Goal: Transaction & Acquisition: Purchase product/service

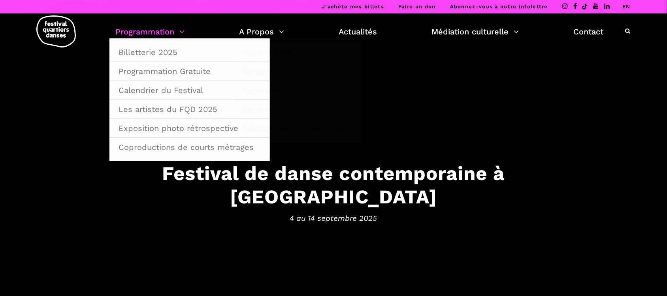
click at [151, 32] on link "Programmation" at bounding box center [149, 31] width 69 height 13
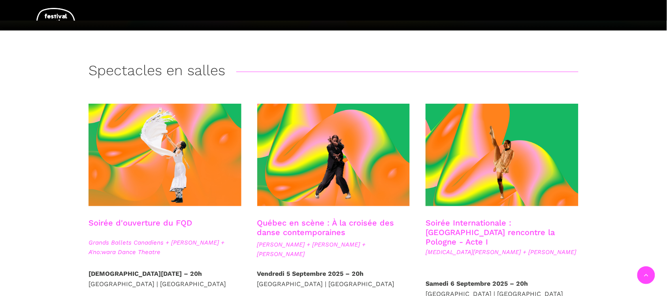
scroll to position [247, 0]
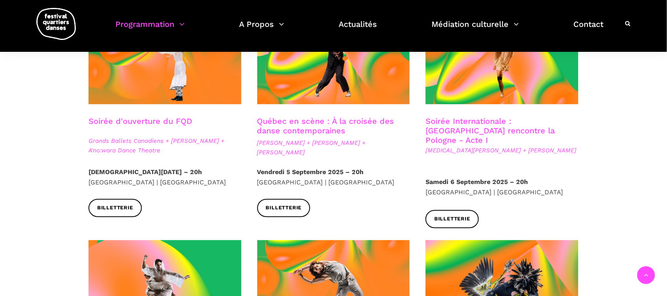
click at [136, 123] on link "Soirée d'ouverture du FQD" at bounding box center [141, 120] width 104 height 9
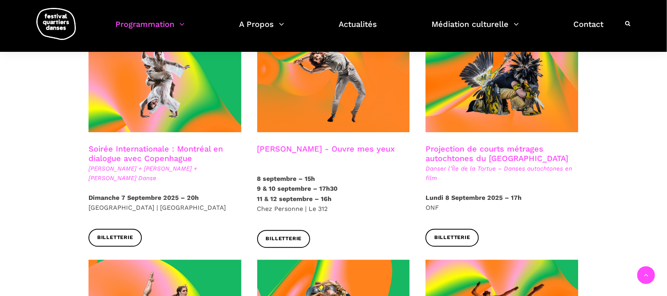
scroll to position [642, 0]
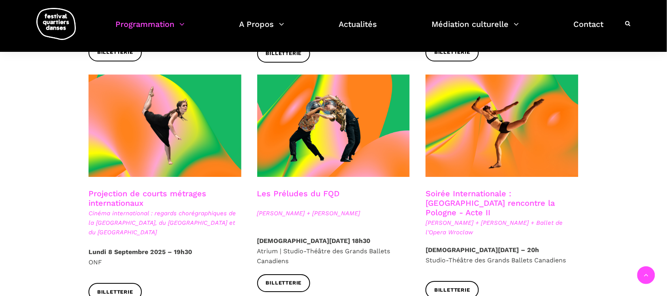
click at [504, 189] on link "Soirée Internationale : [GEOGRAPHIC_DATA] rencontre la Pologne - Acte II" at bounding box center [490, 203] width 129 height 28
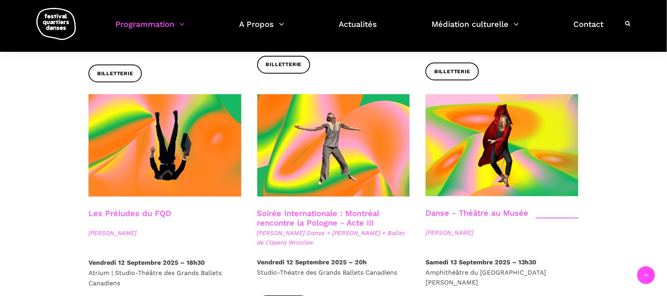
scroll to position [890, 0]
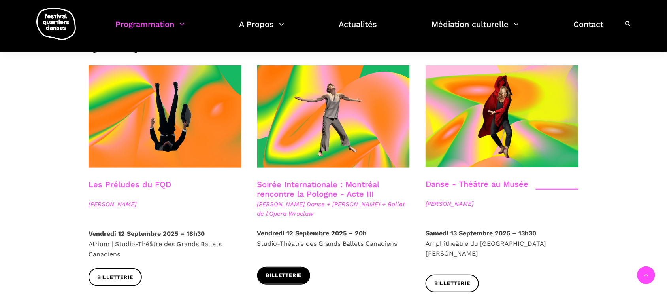
click at [307, 266] on link "Billetterie" at bounding box center [283, 275] width 53 height 18
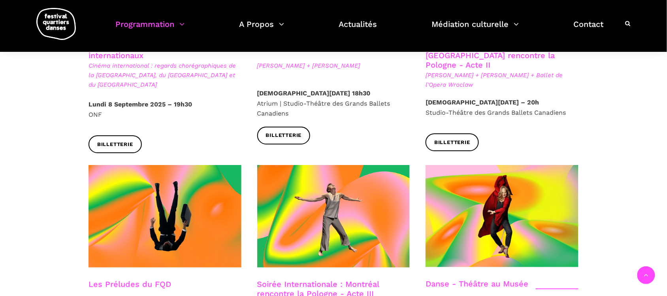
scroll to position [692, 0]
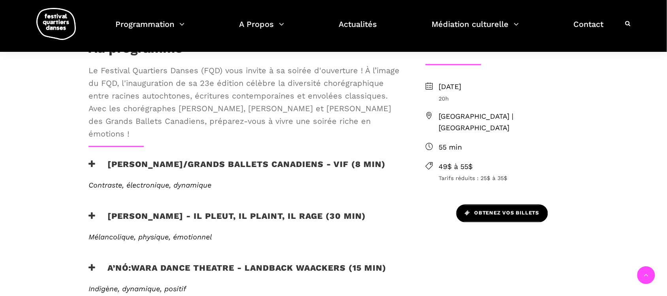
scroll to position [247, 0]
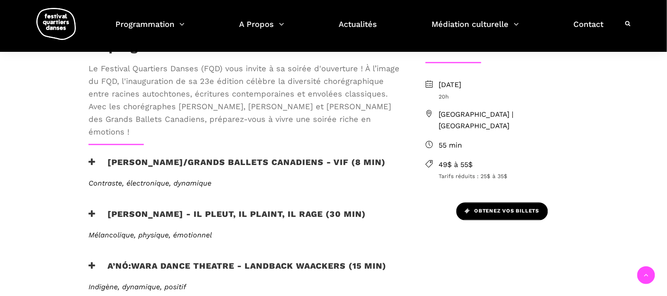
click at [505, 207] on span "Obtenez vos billets" at bounding box center [502, 211] width 74 height 8
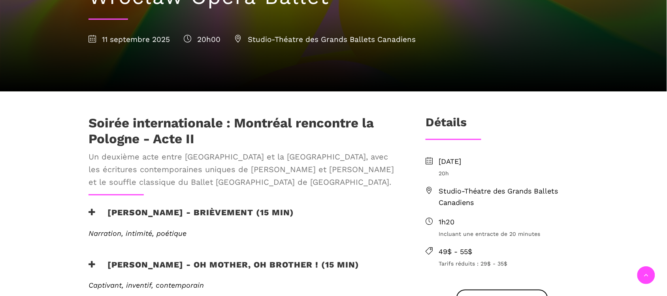
scroll to position [346, 0]
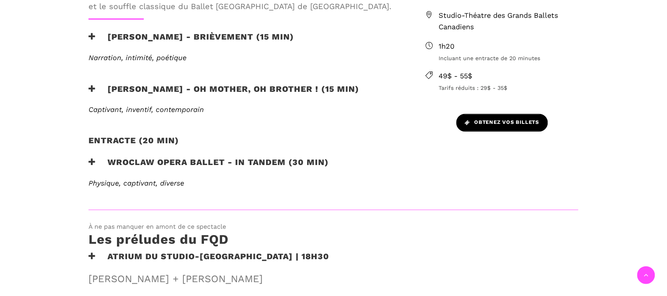
click at [528, 119] on span "Obtenez vos billets" at bounding box center [502, 123] width 74 height 8
